Goal: Information Seeking & Learning: Learn about a topic

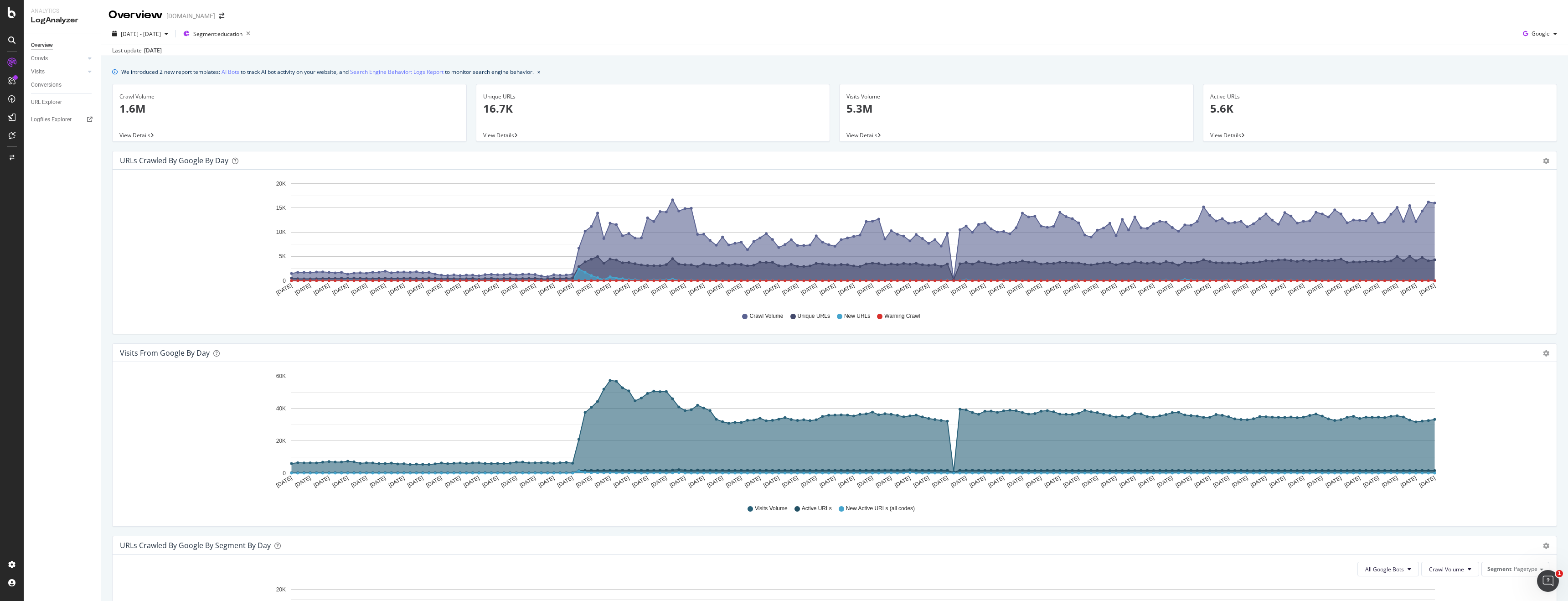
scroll to position [56, 0]
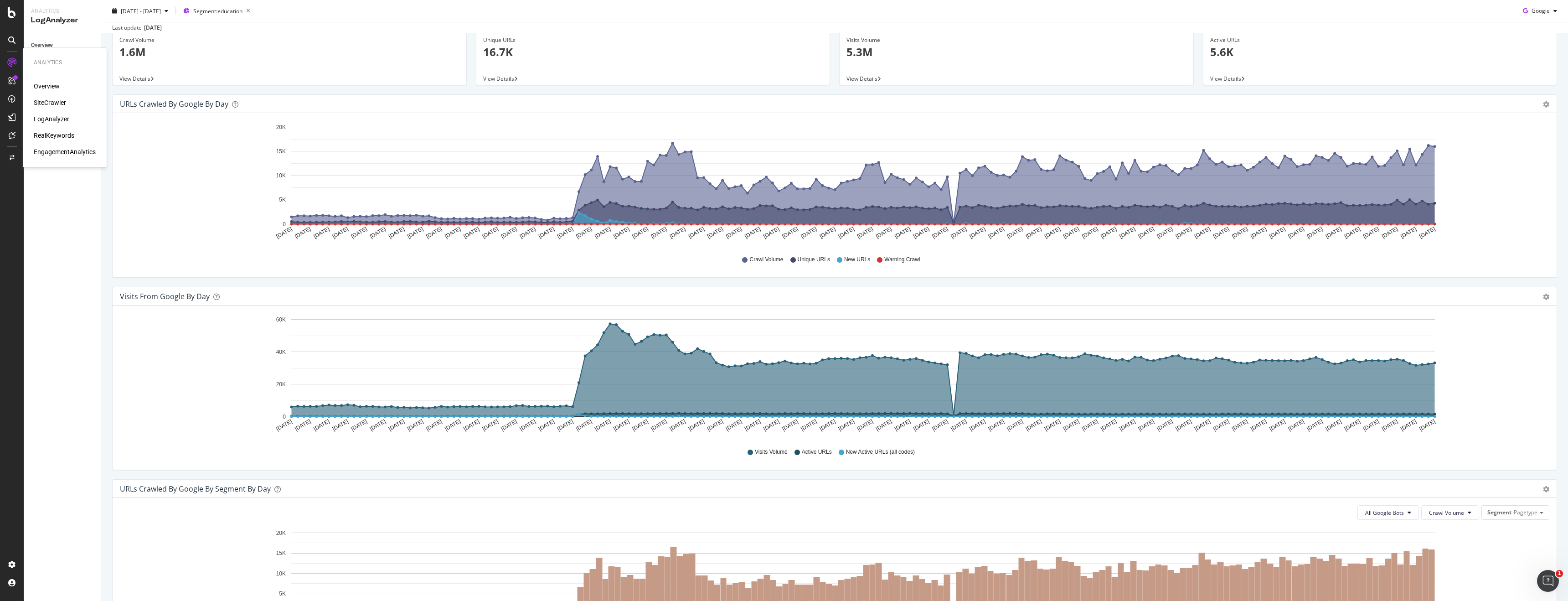
click at [50, 99] on div "SiteCrawler" at bounding box center [49, 102] width 33 height 9
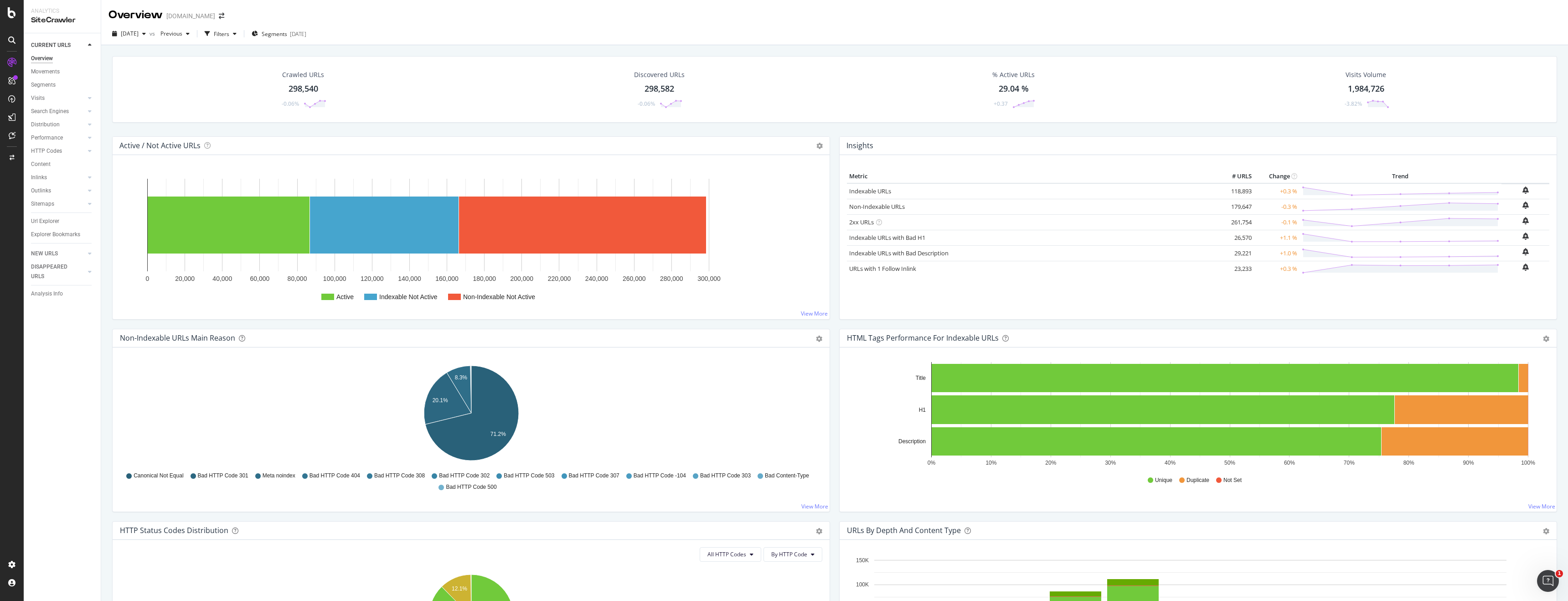
click at [288, 86] on div "298,540" at bounding box center [303, 89] width 30 height 12
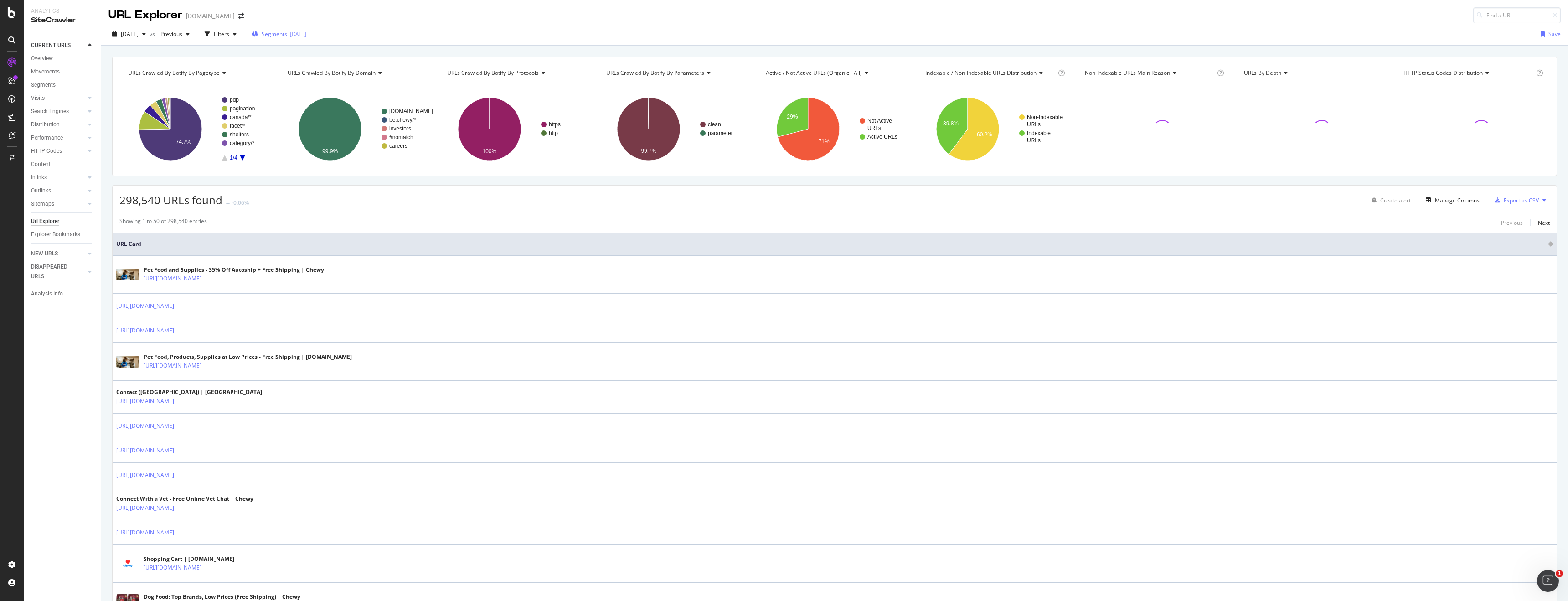
click at [306, 40] on div "Segments [DATE]" at bounding box center [278, 35] width 54 height 14
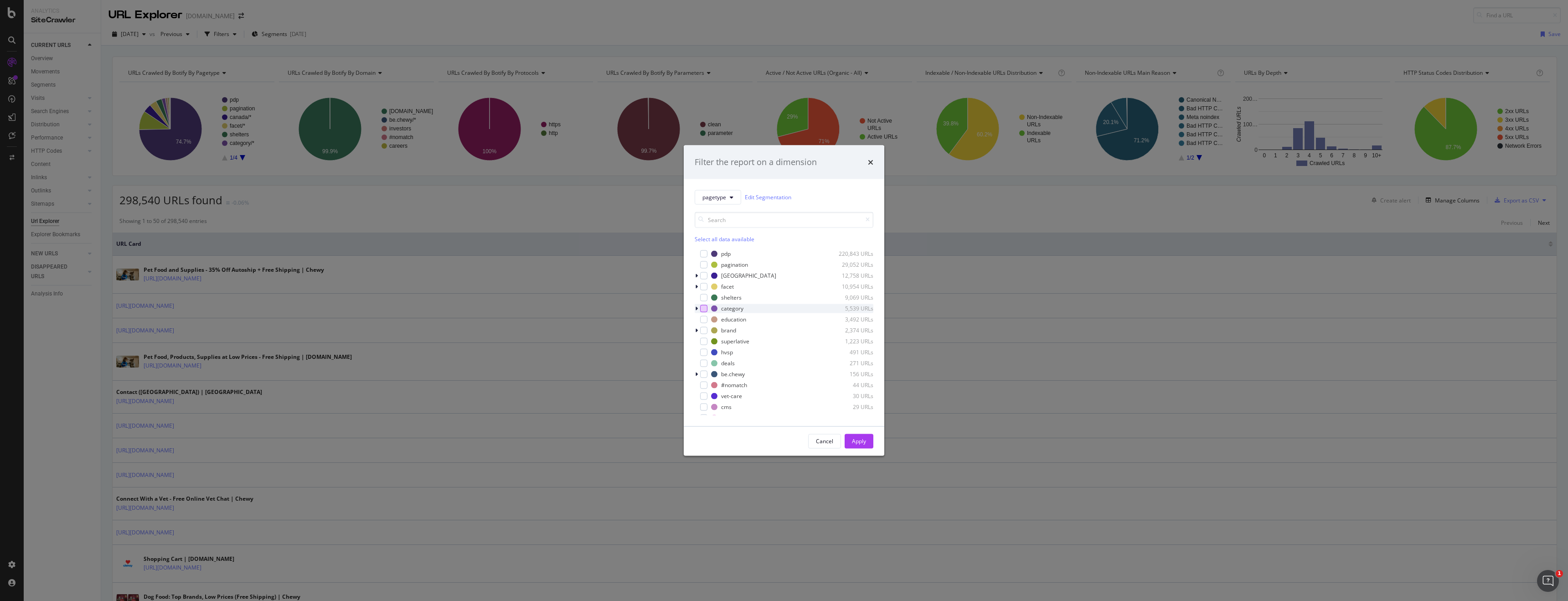
click at [705, 308] on div "modal" at bounding box center [703, 308] width 7 height 7
click at [856, 434] on button "Apply" at bounding box center [858, 441] width 29 height 15
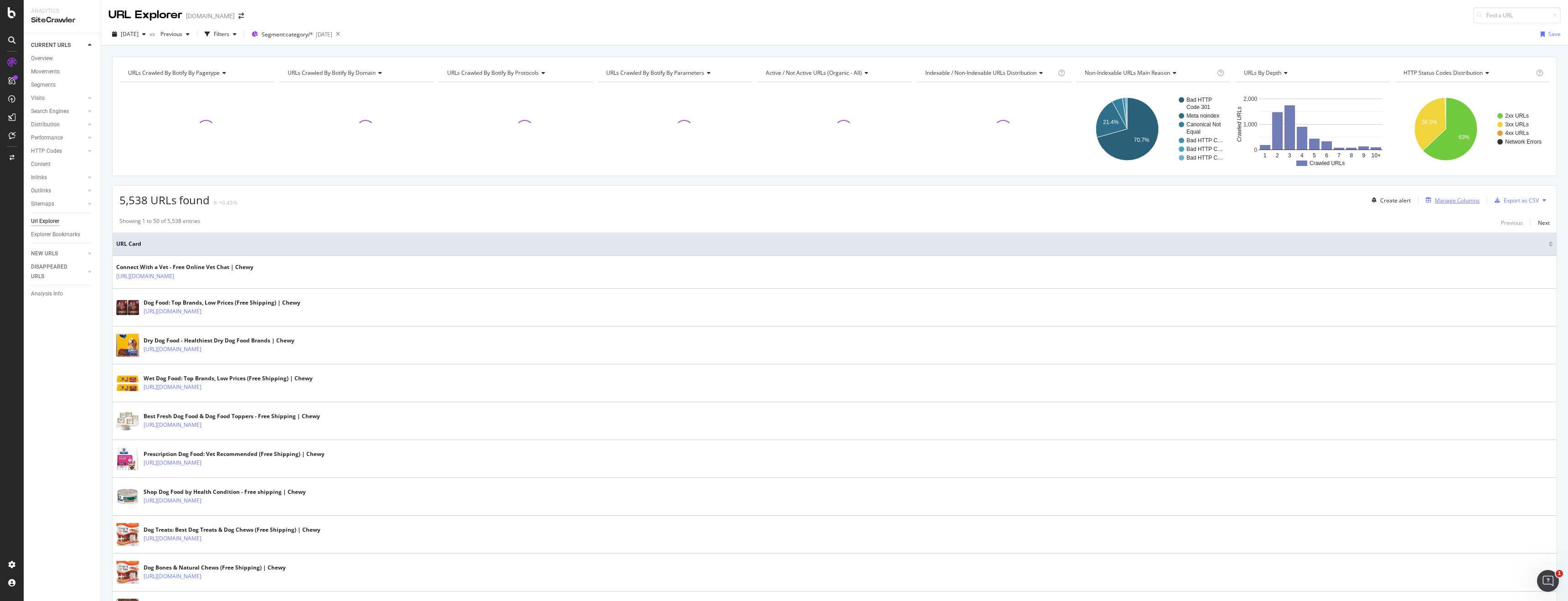
click at [1470, 201] on div "Manage Columns" at bounding box center [1456, 200] width 45 height 8
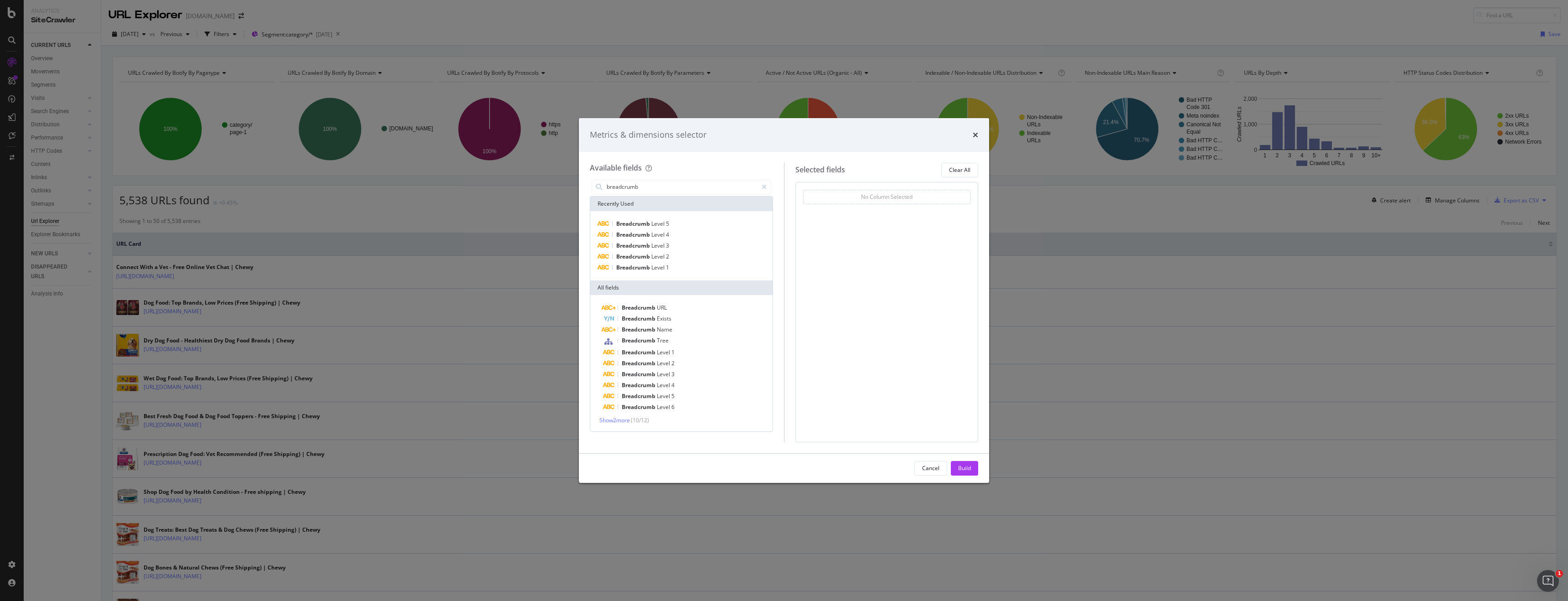
type input "breadcrumb"
click at [974, 133] on icon "times" at bounding box center [975, 135] width 6 height 7
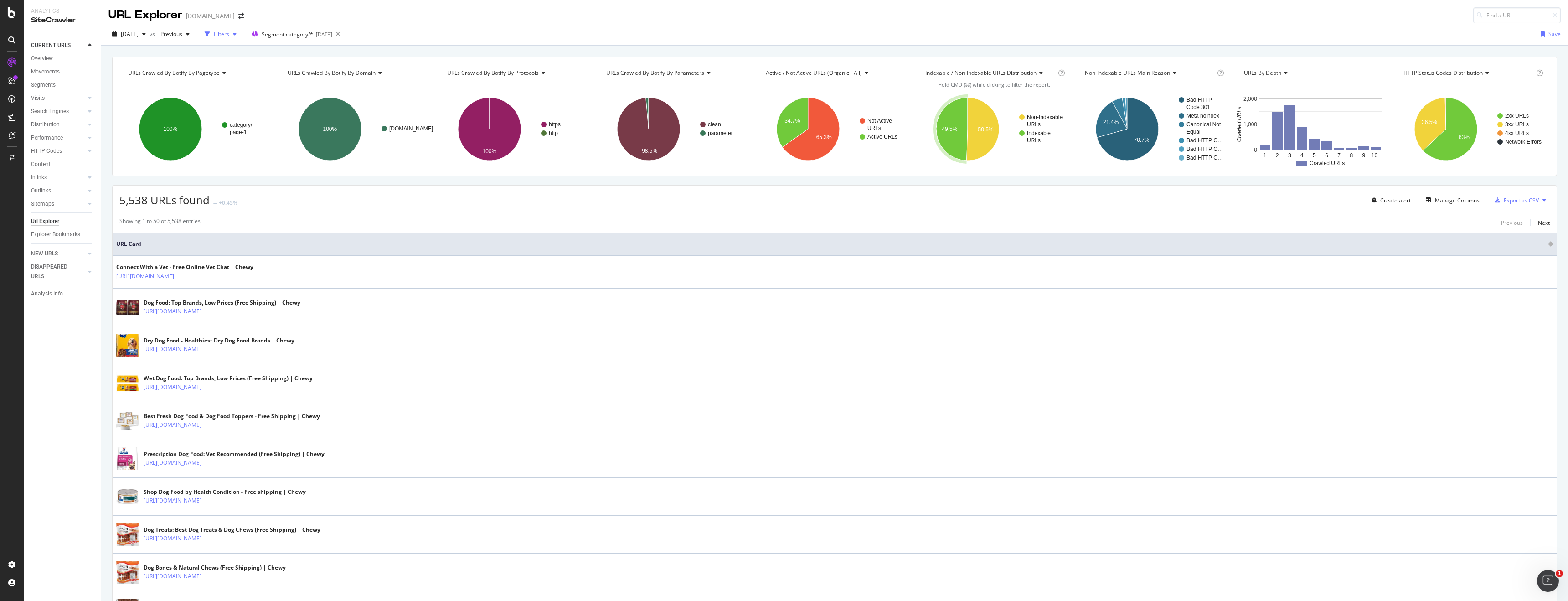
click at [230, 36] on div "Filters" at bounding box center [222, 34] width 16 height 8
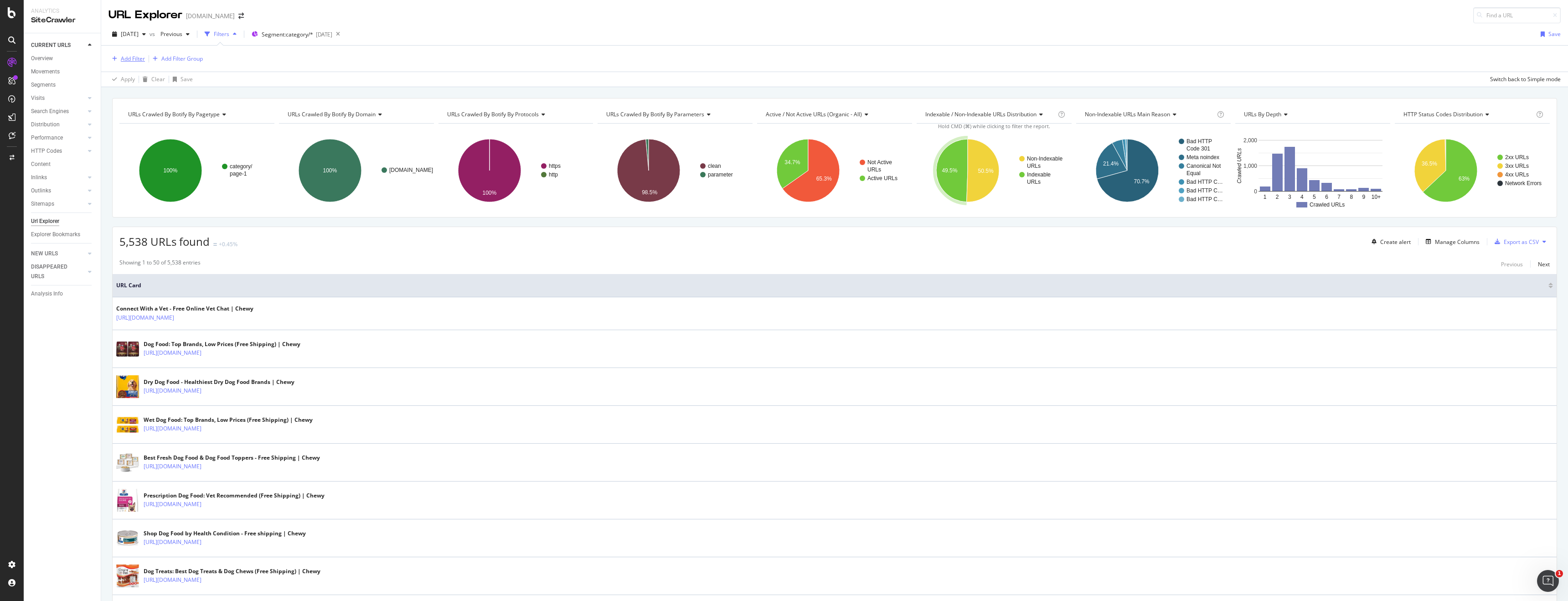
click at [128, 61] on div "Add Filter" at bounding box center [133, 58] width 24 height 8
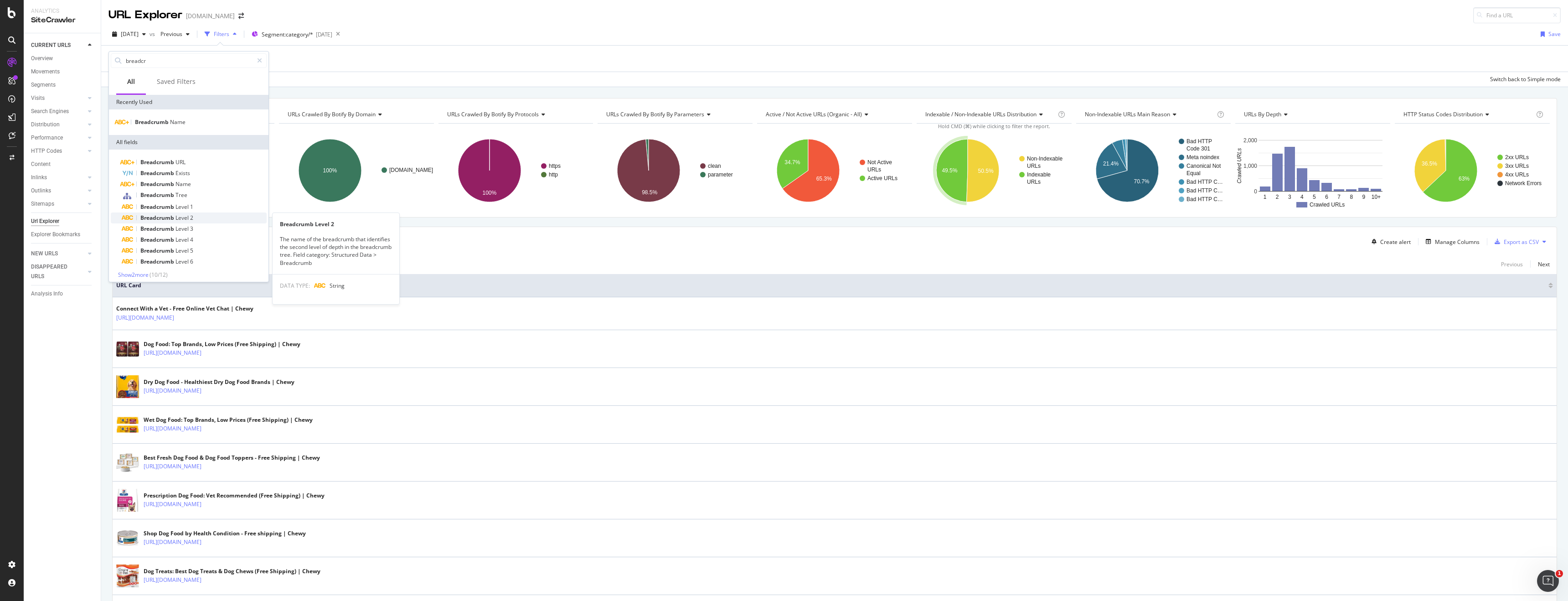
type input "breadcr"
click at [191, 219] on span "2" at bounding box center [191, 218] width 3 height 8
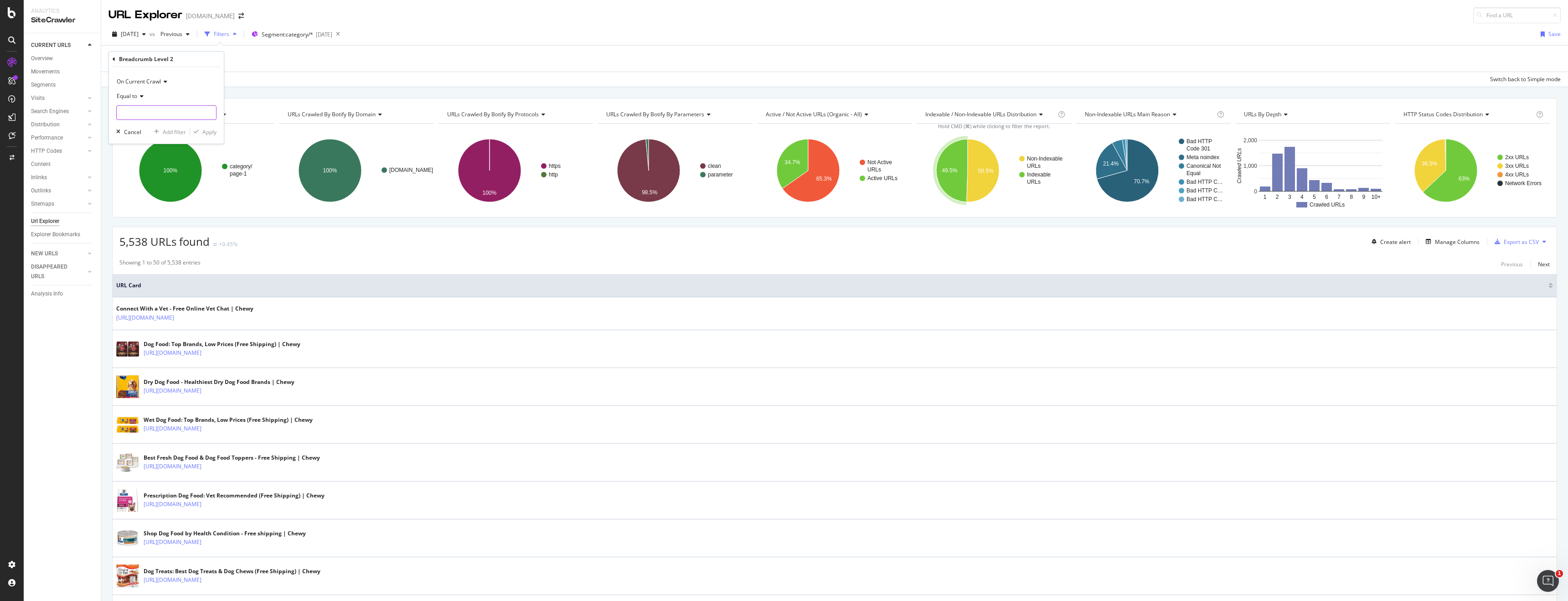
click at [147, 111] on input "text" at bounding box center [166, 112] width 99 height 15
click at [136, 98] on span "Equal to" at bounding box center [127, 96] width 21 height 8
click at [152, 256] on span "Doesn't exist" at bounding box center [137, 257] width 33 height 8
click at [202, 112] on div "Apply" at bounding box center [209, 116] width 14 height 8
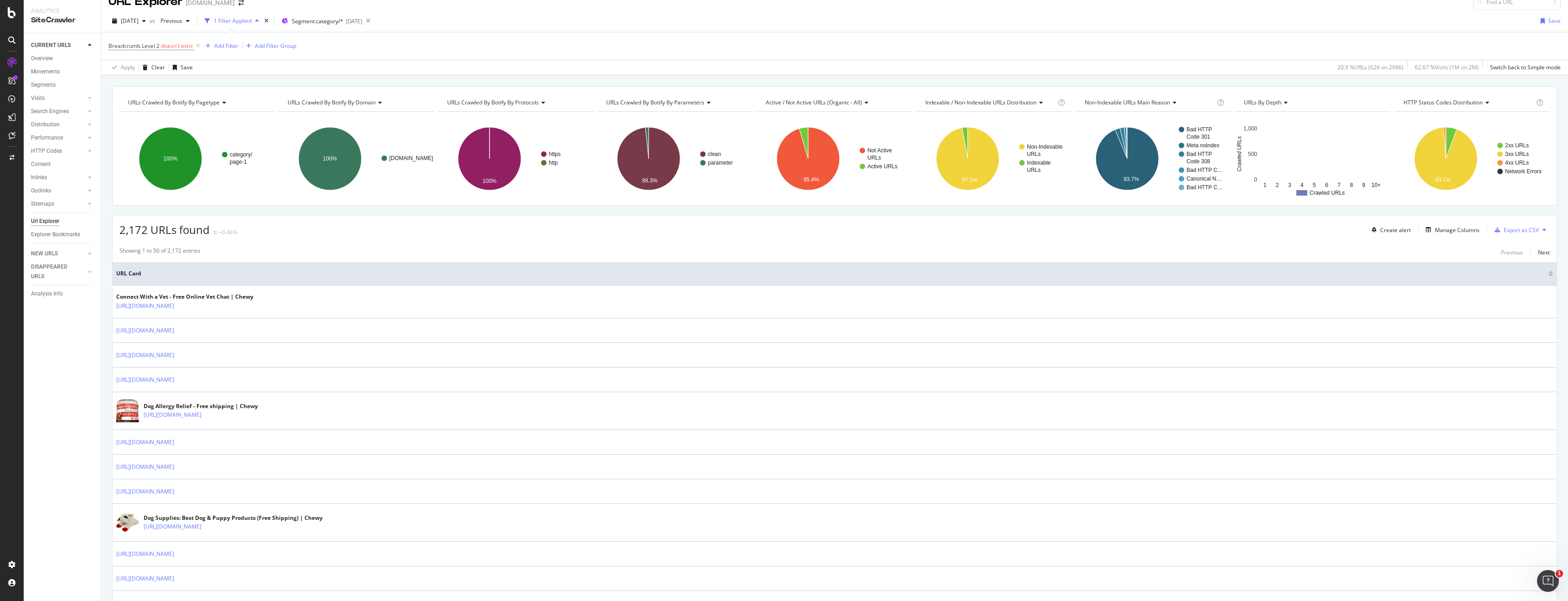
scroll to position [9, 0]
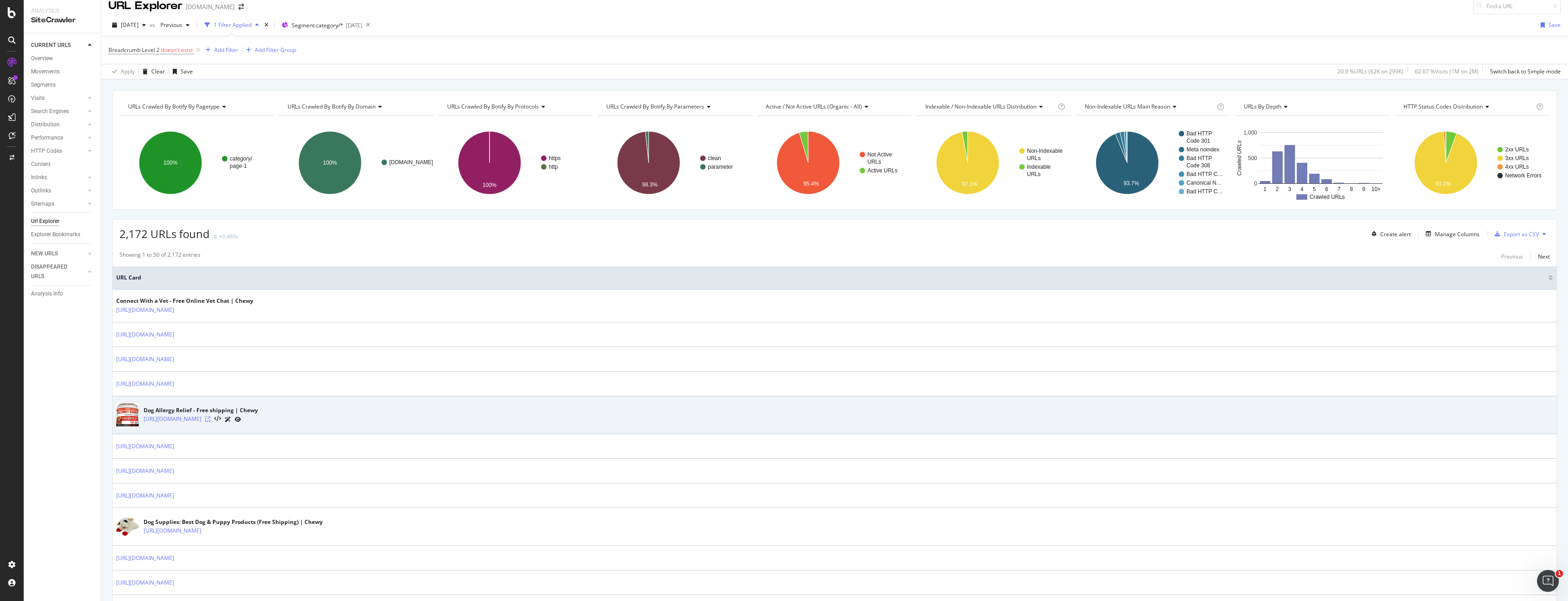
click at [211, 419] on icon at bounding box center [208, 419] width 6 height 6
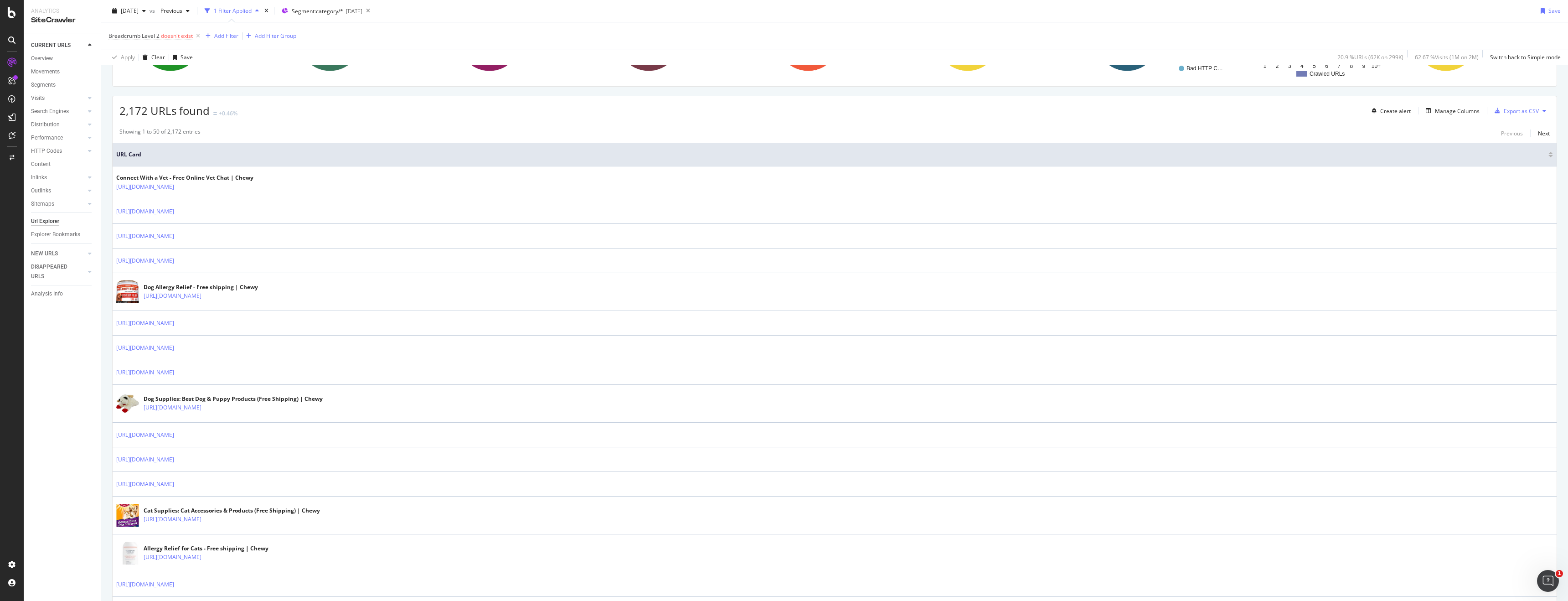
scroll to position [0, 0]
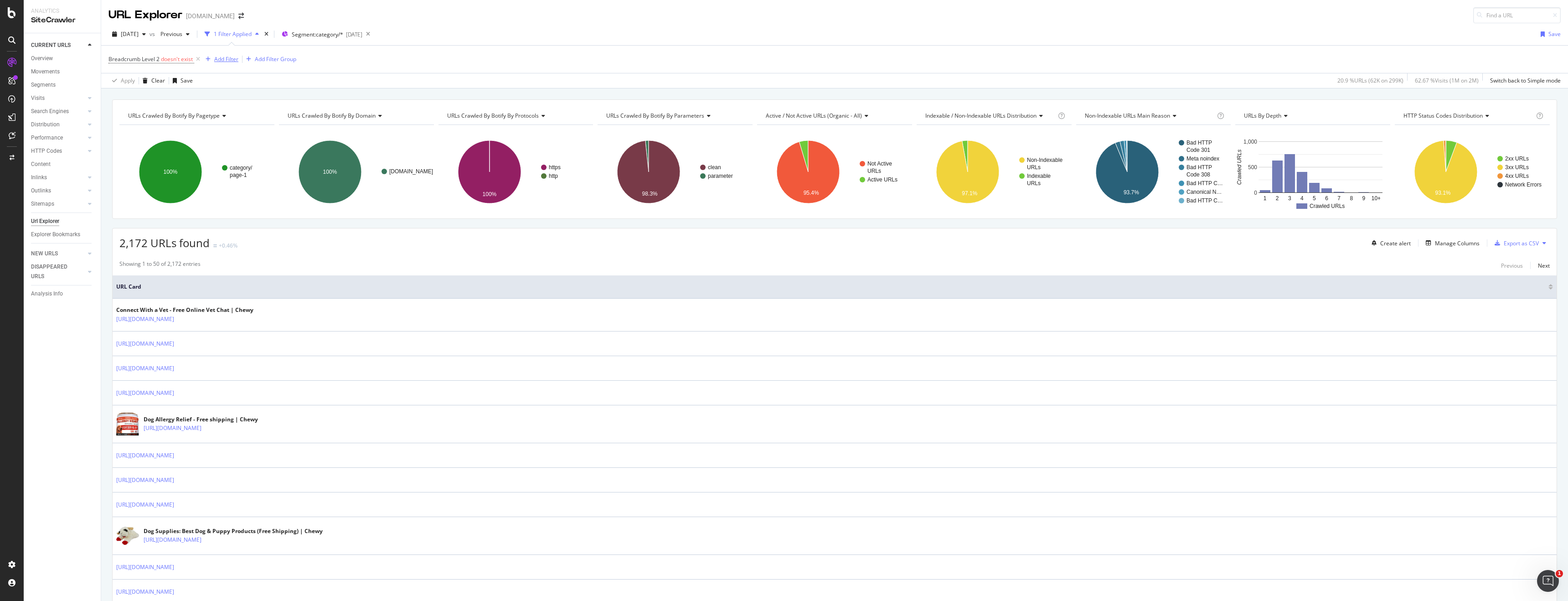
click at [221, 59] on div "Add Filter" at bounding box center [226, 59] width 24 height 8
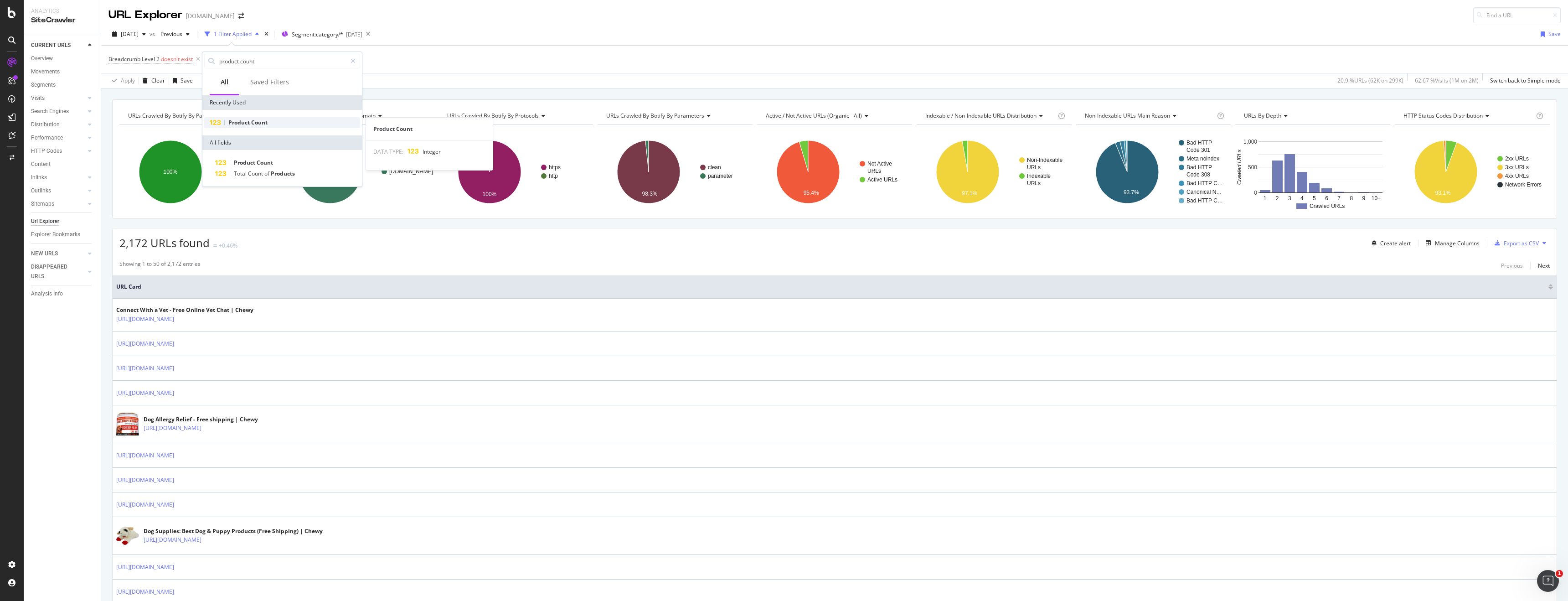
type input "product count"
click at [264, 121] on span "Count" at bounding box center [259, 123] width 17 height 8
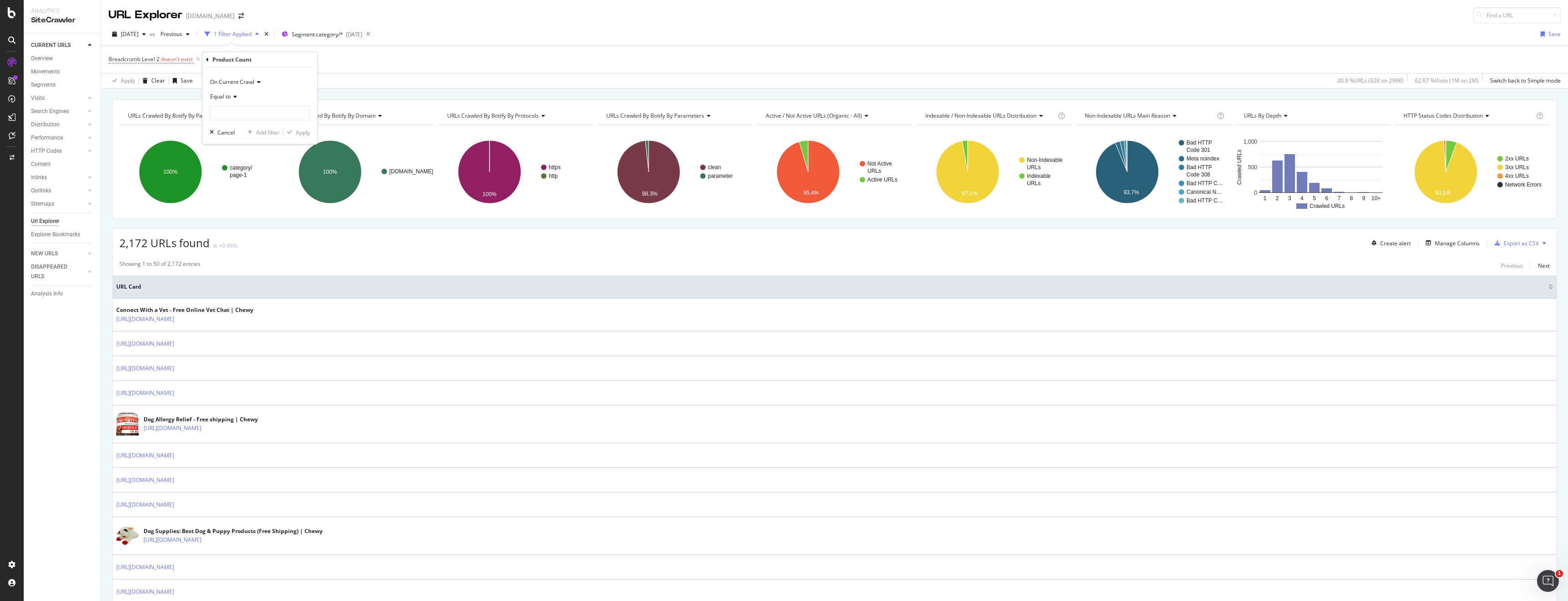
click at [219, 94] on span "Equal to" at bounding box center [220, 96] width 21 height 8
click at [235, 219] on span "Doesn't exist" at bounding box center [230, 223] width 33 height 8
click at [301, 113] on div "Apply" at bounding box center [303, 116] width 14 height 8
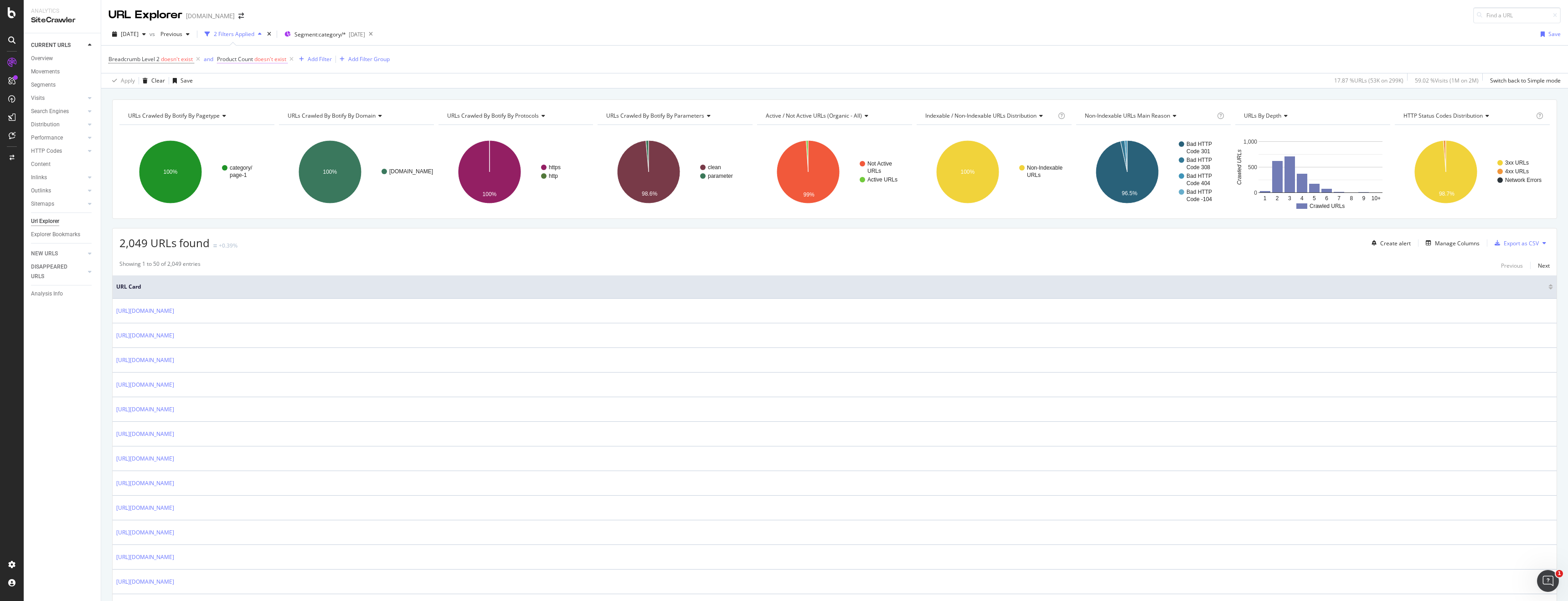
click at [280, 57] on span "doesn't exist" at bounding box center [270, 59] width 32 height 8
click at [259, 97] on icon at bounding box center [261, 95] width 6 height 6
click at [255, 207] on div "Exists" at bounding box center [276, 209] width 98 height 12
click at [317, 114] on div "Apply" at bounding box center [318, 115] width 14 height 8
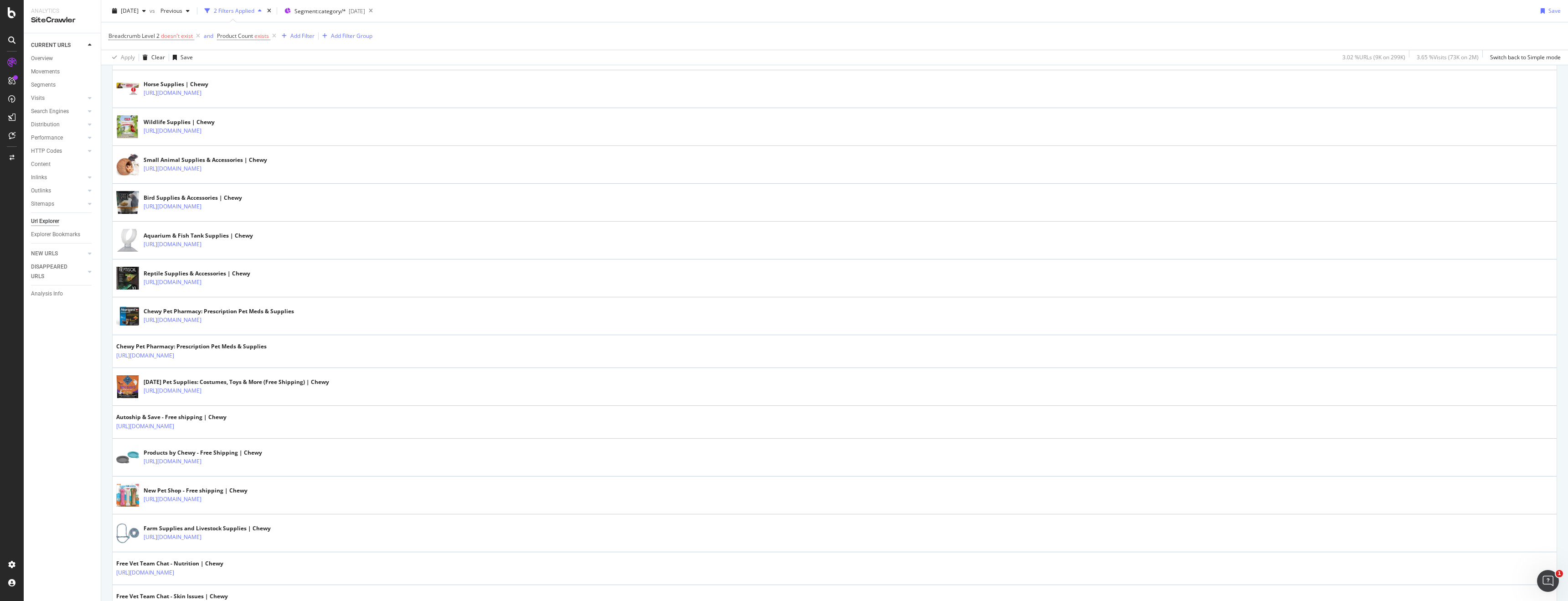
scroll to position [451, 0]
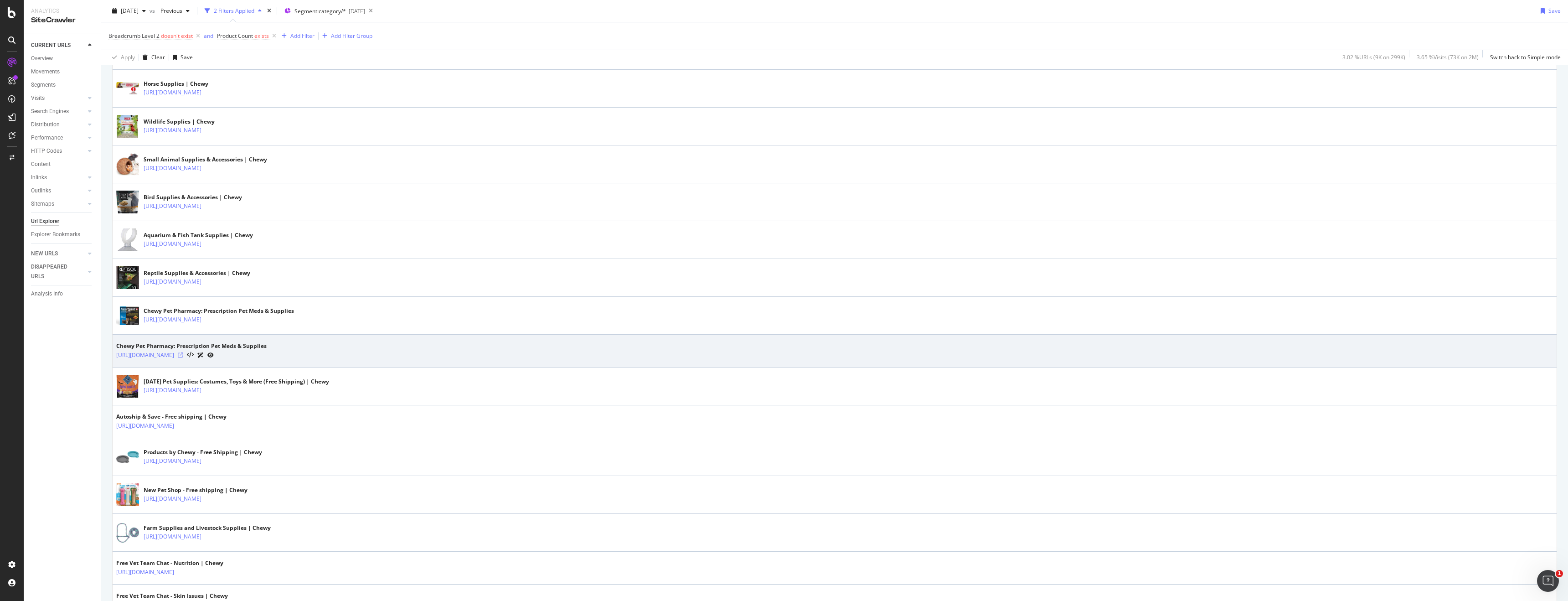
click at [183, 354] on icon at bounding box center [181, 355] width 6 height 6
